Goal: Use online tool/utility

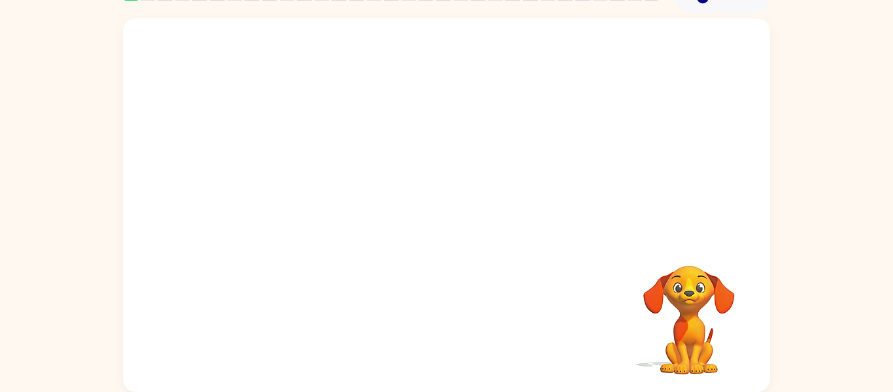
scroll to position [64, 0]
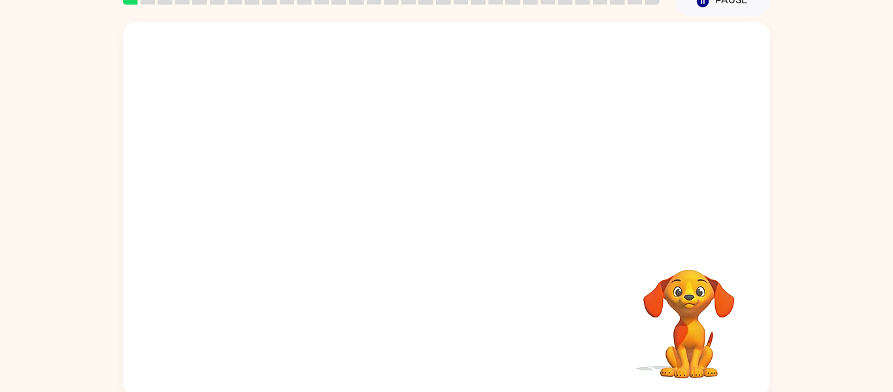
click at [301, 182] on video "Your browser must support playing .mp4 files to use Literably. Please try using…" at bounding box center [446, 132] width 647 height 220
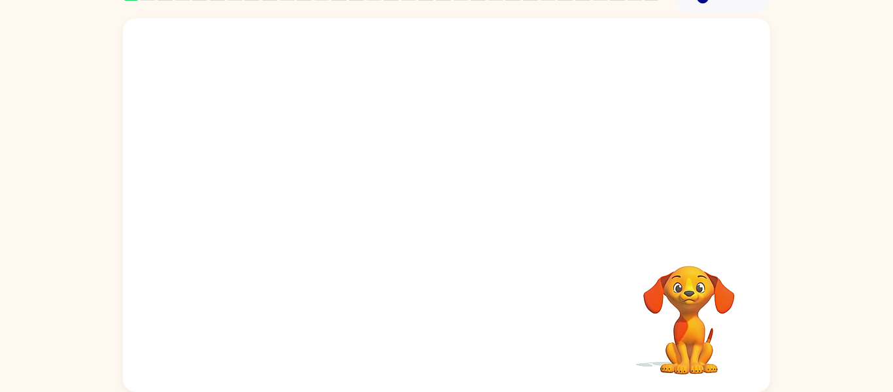
scroll to position [0, 0]
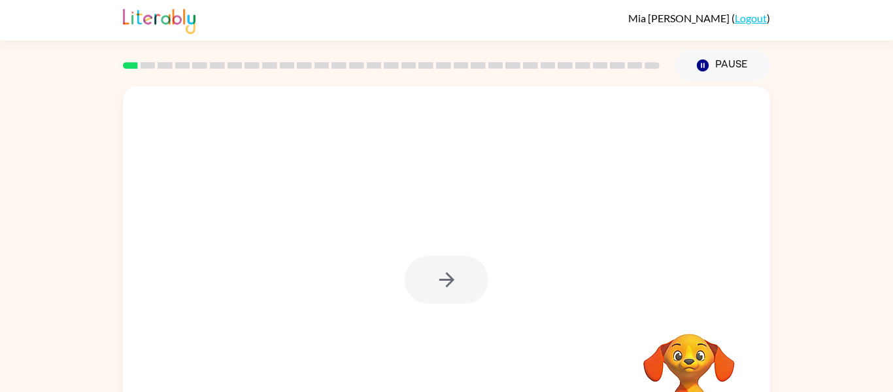
click at [446, 278] on div at bounding box center [447, 280] width 84 height 48
click at [449, 279] on icon "button" at bounding box center [446, 279] width 15 height 15
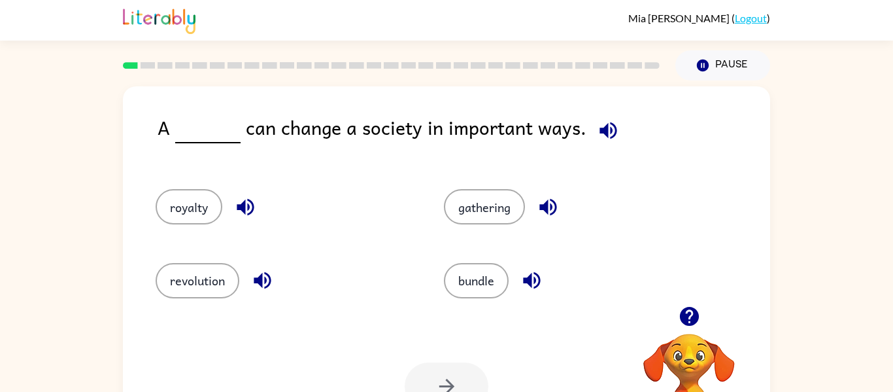
click at [693, 313] on icon "button" at bounding box center [688, 316] width 19 height 19
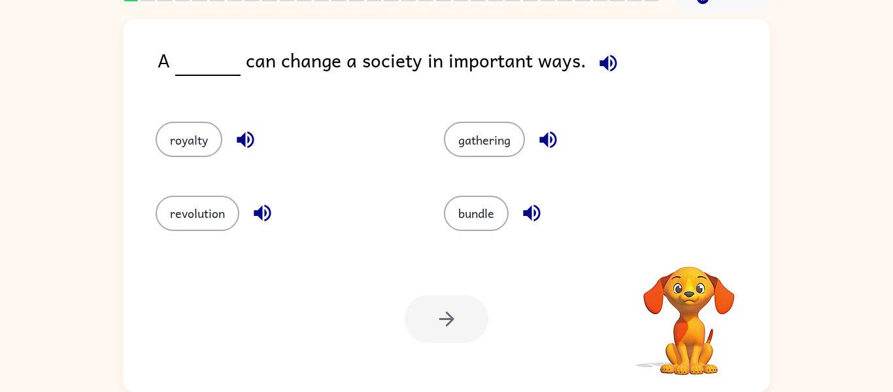
scroll to position [67, 0]
click at [497, 132] on button "gathering" at bounding box center [484, 139] width 81 height 35
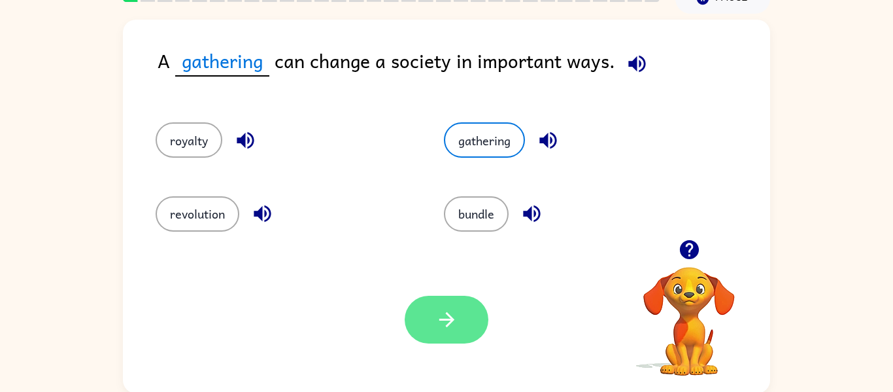
click at [441, 307] on button "button" at bounding box center [447, 319] width 84 height 48
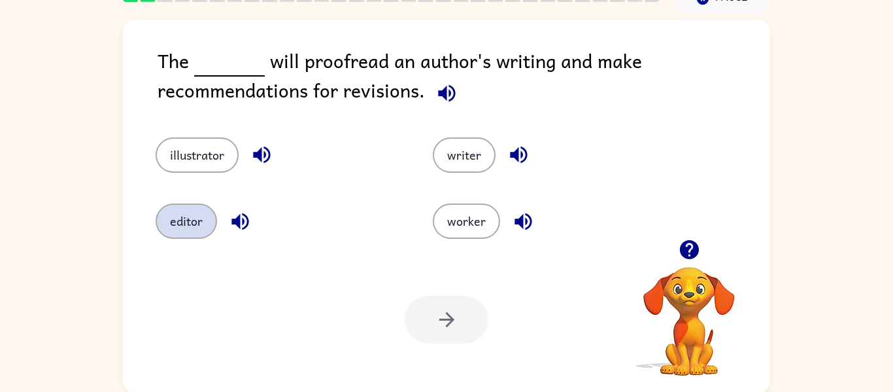
click at [194, 227] on button "editor" at bounding box center [186, 220] width 61 height 35
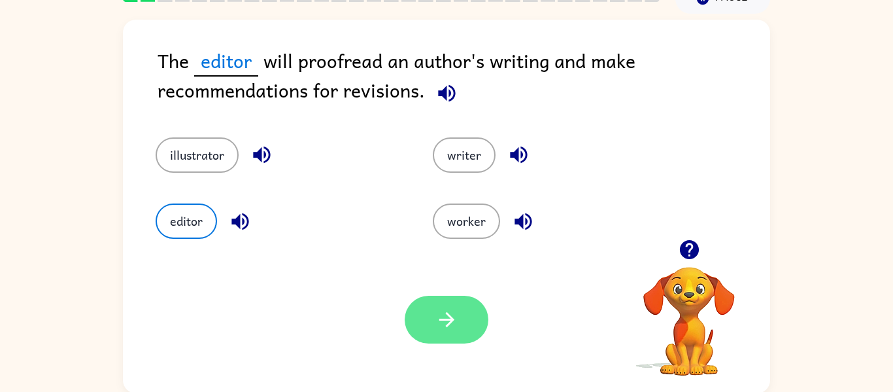
click at [461, 308] on button "button" at bounding box center [447, 319] width 84 height 48
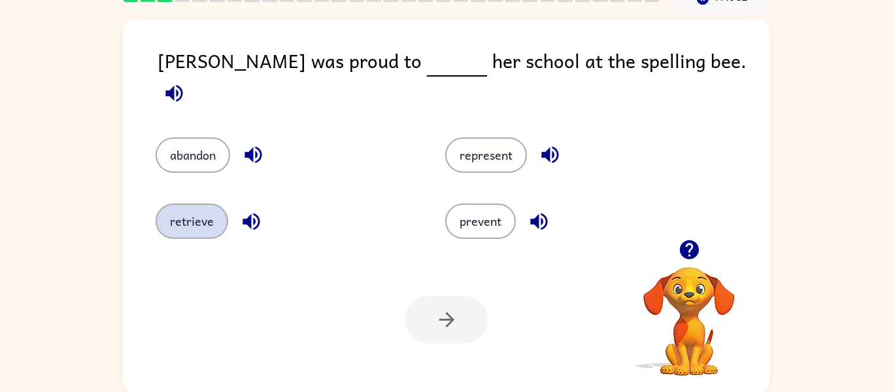
click at [200, 205] on button "retrieve" at bounding box center [192, 220] width 73 height 35
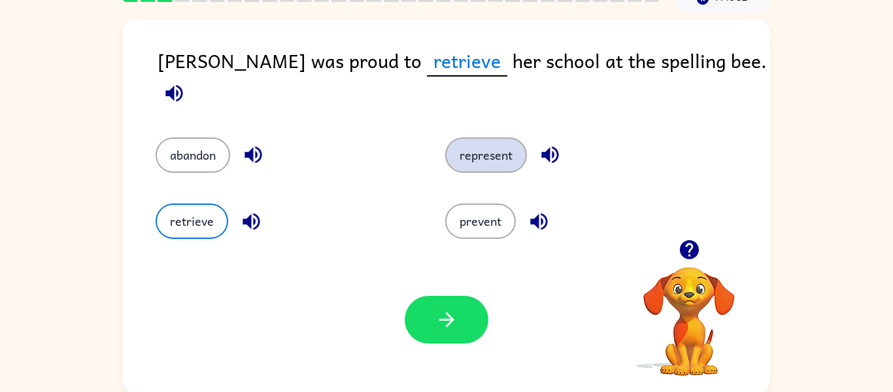
click at [486, 150] on button "represent" at bounding box center [486, 154] width 82 height 35
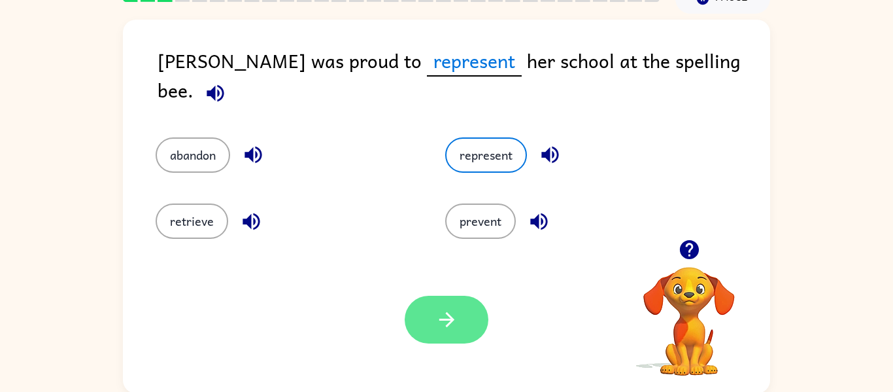
click at [469, 315] on button "button" at bounding box center [447, 319] width 84 height 48
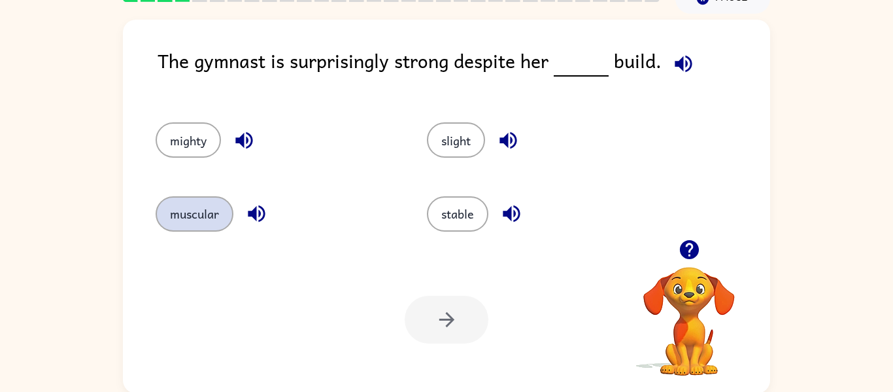
click at [197, 216] on button "muscular" at bounding box center [195, 213] width 78 height 35
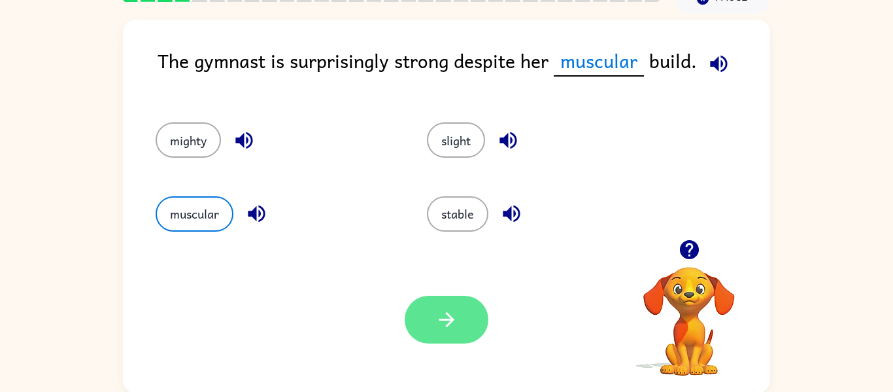
click at [449, 330] on icon "button" at bounding box center [446, 319] width 23 height 23
